Goal: Task Accomplishment & Management: Manage account settings

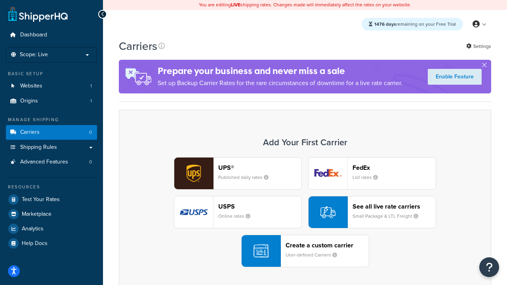
click at [305, 213] on div "UPS® Published daily rates FedEx List rates USPS Online rates See all live rate…" at bounding box center [305, 212] width 356 height 110
click at [394, 168] on header "FedEx" at bounding box center [394, 168] width 83 height 8
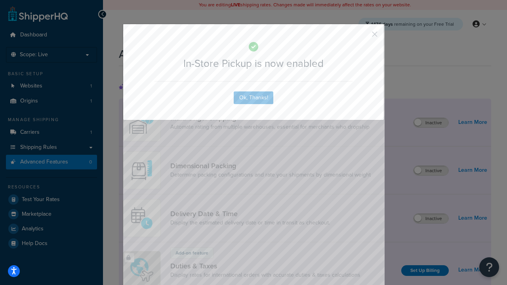
scroll to position [258, 0]
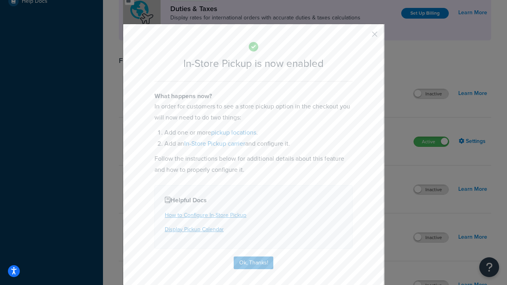
click at [363, 37] on button "button" at bounding box center [363, 37] width 2 height 2
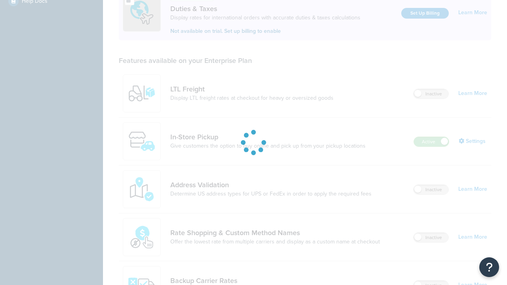
scroll to position [243, 0]
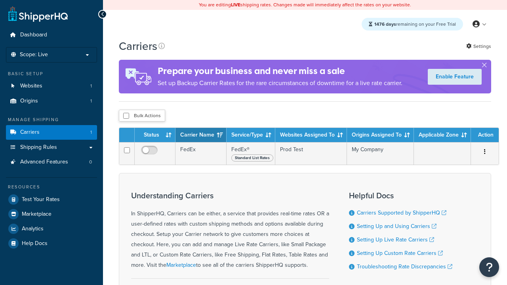
click at [126, 117] on input "checkbox" at bounding box center [126, 116] width 6 height 6
checkbox input "true"
click at [0, 0] on button "Delete" at bounding box center [0, 0] width 0 height 0
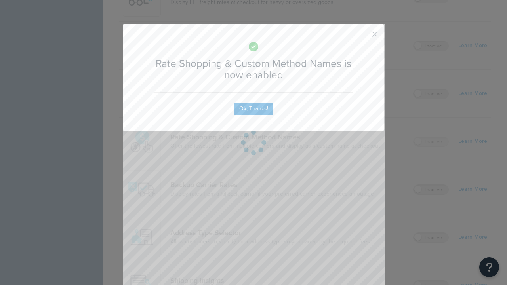
click at [363, 37] on button "button" at bounding box center [363, 37] width 2 height 2
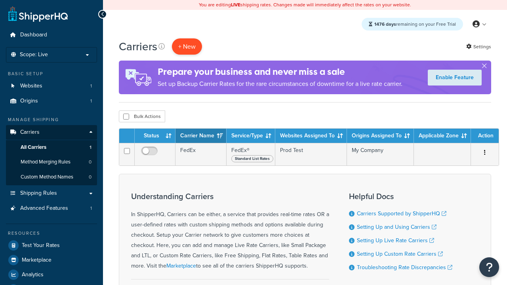
click at [187, 47] on button "+ New" at bounding box center [187, 46] width 30 height 16
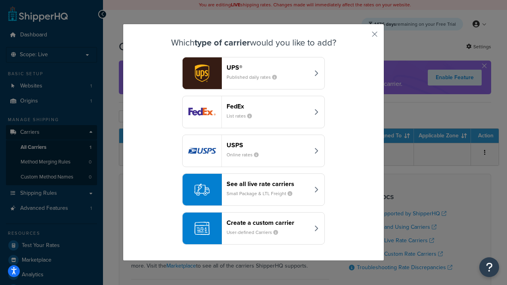
click at [254, 190] on div "See all live rate carriers Small Package & LTL Freight" at bounding box center [268, 189] width 83 height 19
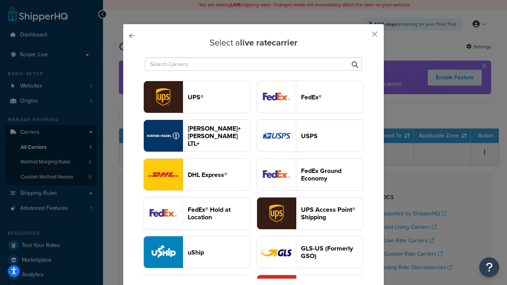
click at [310, 136] on header "USPS" at bounding box center [332, 136] width 62 height 8
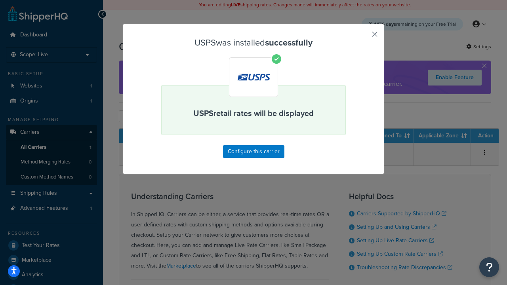
click at [363, 37] on button "button" at bounding box center [363, 37] width 2 height 2
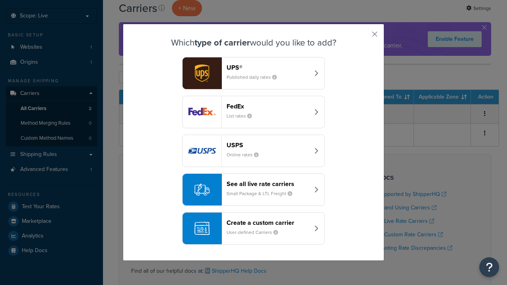
click at [254, 190] on div "See all live rate carriers Small Package & LTL Freight" at bounding box center [268, 189] width 83 height 19
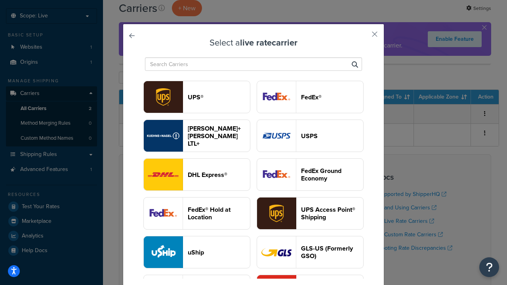
click at [310, 97] on header "FedEx®" at bounding box center [332, 98] width 62 height 8
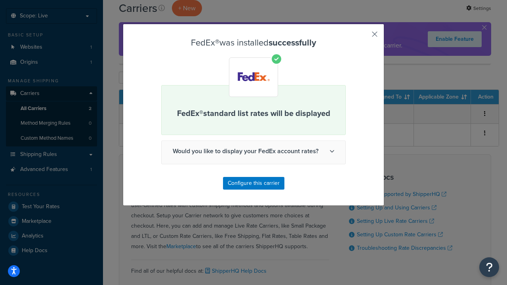
click at [363, 37] on button "button" at bounding box center [363, 37] width 2 height 2
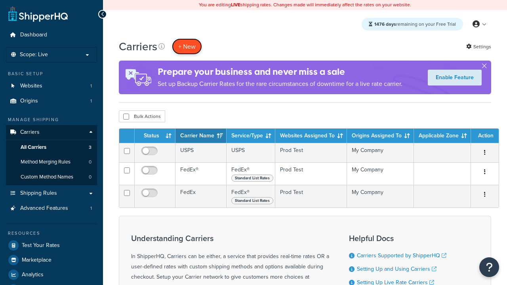
click at [187, 47] on button "+ New" at bounding box center [187, 46] width 30 height 16
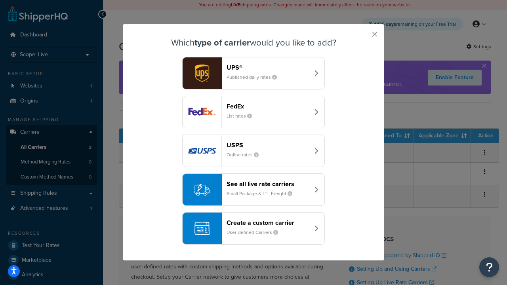
click at [254, 190] on div "See all live rate carriers Small Package & LTL Freight" at bounding box center [268, 189] width 83 height 19
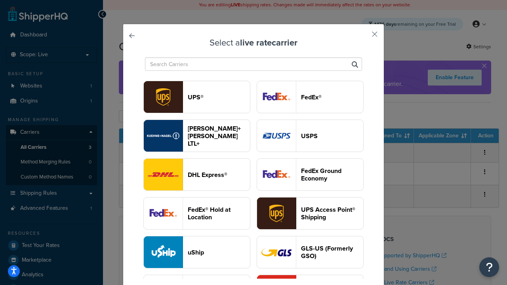
click at [219, 97] on header "UPS®" at bounding box center [219, 98] width 62 height 8
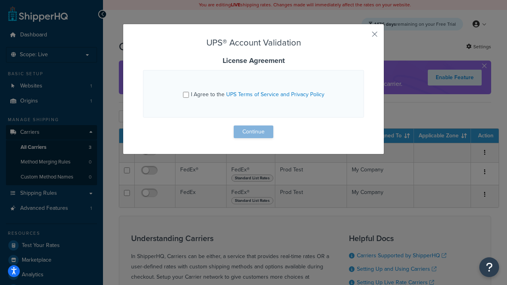
click at [187, 95] on input "I Agree to the UPS Terms of Service and Privacy Policy" at bounding box center [186, 95] width 6 height 6
checkbox input "true"
click at [254, 132] on button "Continue" at bounding box center [254, 132] width 40 height 13
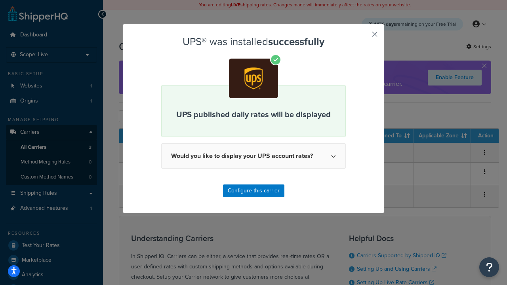
click at [363, 37] on button "button" at bounding box center [363, 37] width 2 height 2
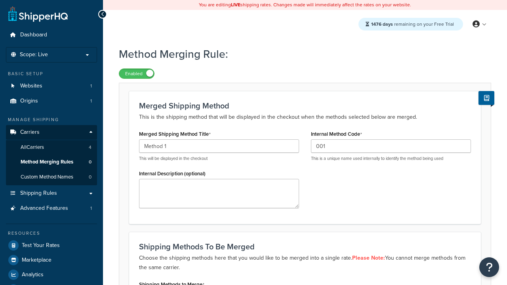
scroll to position [124, 0]
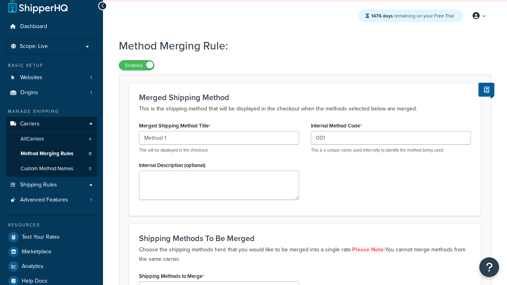
type input "001"
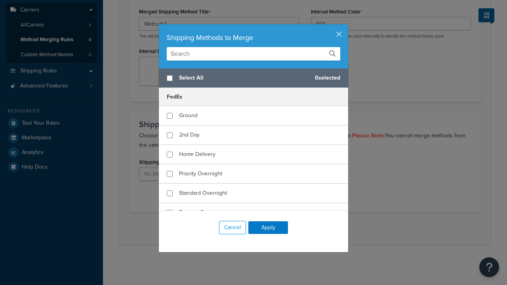
scroll to position [0, 0]
click at [188, 116] on span "Ground" at bounding box center [188, 115] width 19 height 8
checkbox input "true"
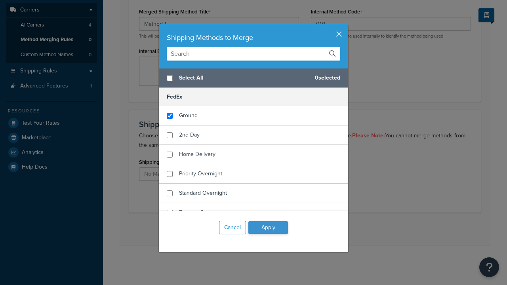
click at [268, 228] on button "Apply" at bounding box center [268, 228] width 40 height 13
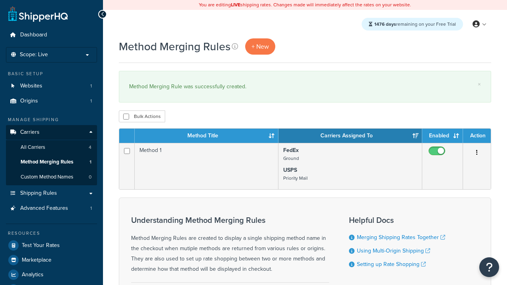
click at [206, 137] on th "Method Title" at bounding box center [207, 136] width 144 height 14
click at [350, 137] on th "Carriers Assigned To" at bounding box center [351, 136] width 144 height 14
click at [443, 137] on th "Enabled" at bounding box center [442, 136] width 41 height 14
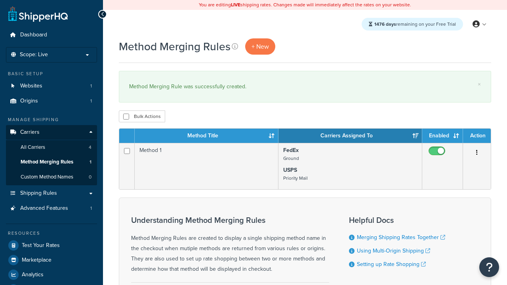
click at [443, 137] on th "Enabled" at bounding box center [442, 136] width 41 height 14
click at [477, 137] on th "Action" at bounding box center [477, 136] width 28 height 14
click at [126, 117] on input "checkbox" at bounding box center [126, 117] width 6 height 6
checkbox input "true"
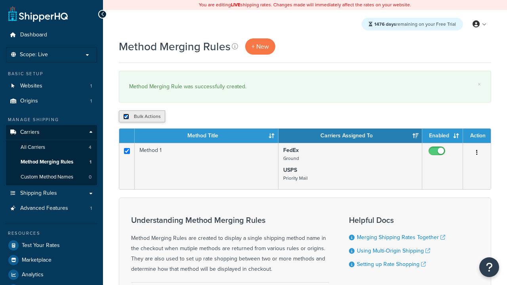
checkbox input "true"
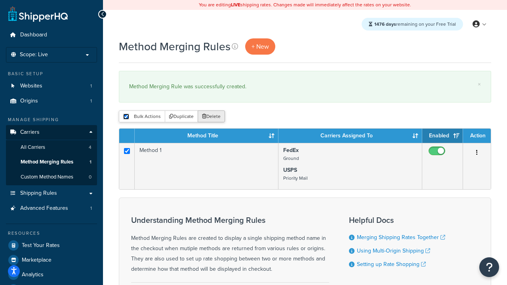
click at [211, 117] on button "Delete" at bounding box center [211, 117] width 27 height 12
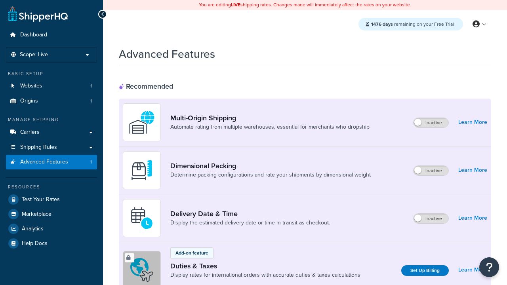
scroll to position [354, 0]
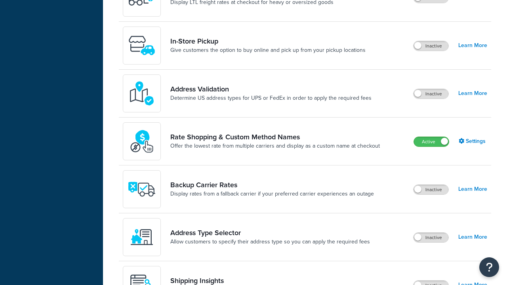
click at [432, 143] on label "Active" at bounding box center [431, 142] width 35 height 10
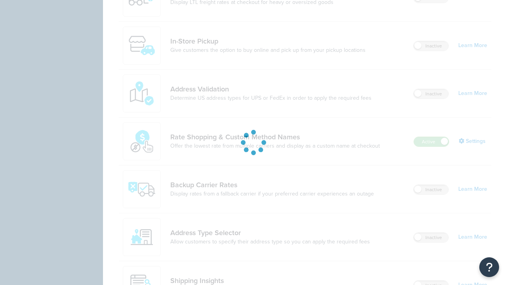
scroll to position [0, 0]
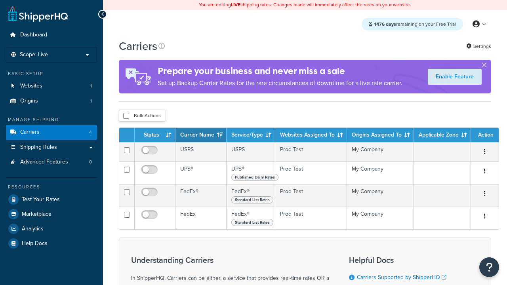
click at [126, 117] on input "checkbox" at bounding box center [126, 116] width 6 height 6
checkbox input "true"
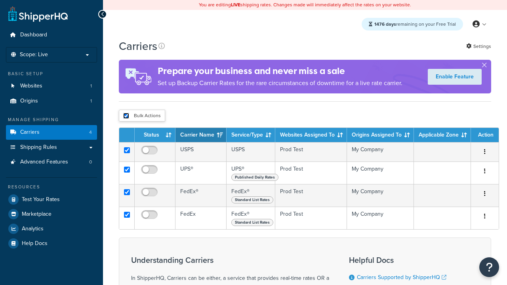
checkbox input "true"
click at [0, 0] on button "Delete" at bounding box center [0, 0] width 0 height 0
